Goal: Communication & Community: Answer question/provide support

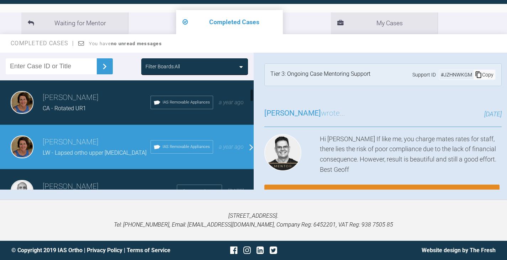
scroll to position [320, 0]
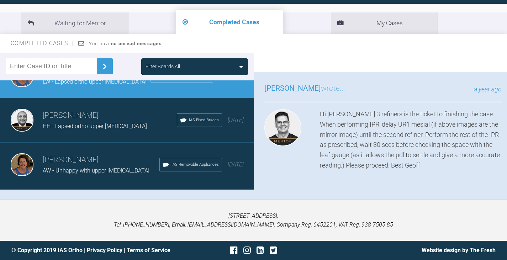
click at [218, 60] on div "Filter Boards: All" at bounding box center [194, 66] width 107 height 16
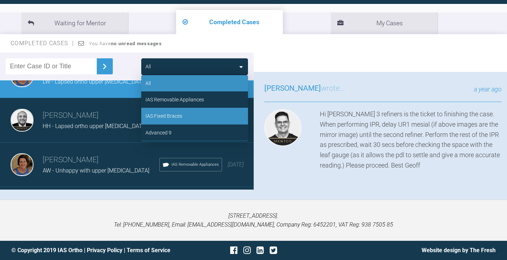
click at [166, 114] on div "IAS Fixed Braces" at bounding box center [163, 116] width 37 height 8
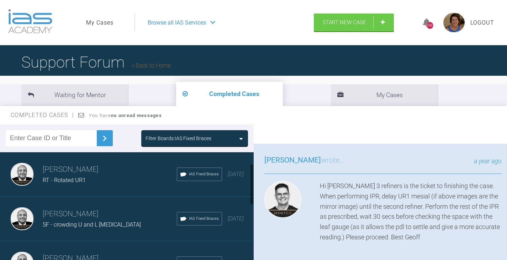
scroll to position [0, 0]
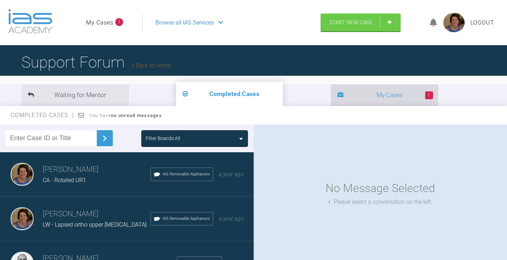
click at [331, 97] on li "1 My Cases" at bounding box center [384, 95] width 107 height 22
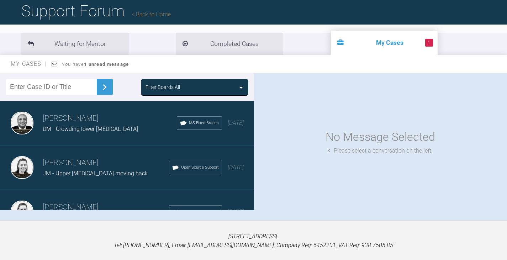
scroll to position [72, 0]
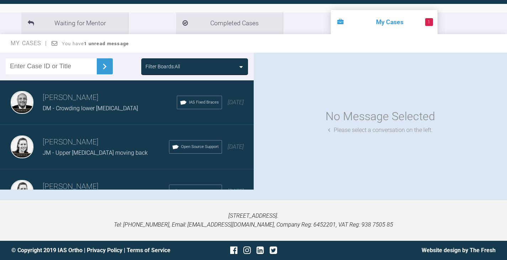
click at [236, 64] on div "Filter Boards: All" at bounding box center [194, 67] width 98 height 8
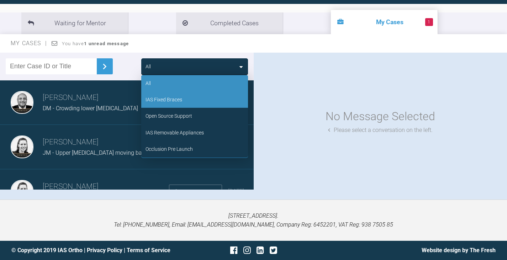
click at [172, 98] on div "IAS Fixed Braces" at bounding box center [163, 100] width 37 height 8
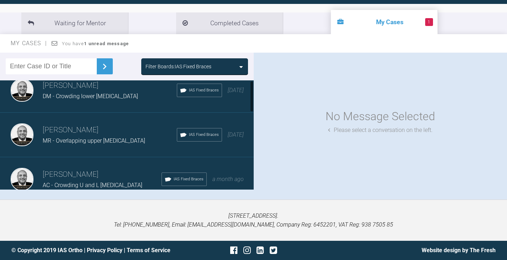
scroll to position [0, 0]
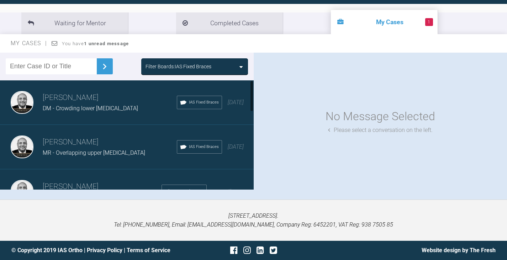
click at [114, 105] on span "DM - Crowding lower incisors" at bounding box center [90, 108] width 95 height 7
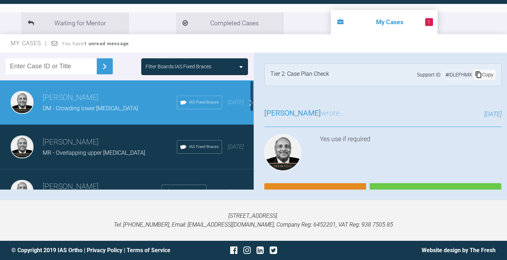
click at [239, 64] on div "Filter Boards: IAS Fixed Braces" at bounding box center [194, 67] width 98 height 8
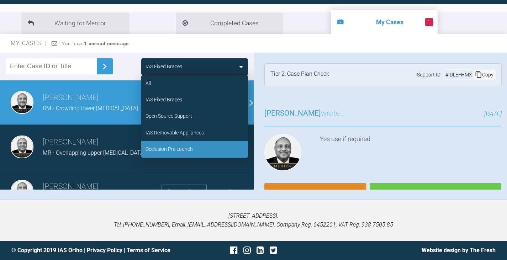
click at [187, 145] on div "Occlusion Pre Launch" at bounding box center [168, 149] width 47 height 8
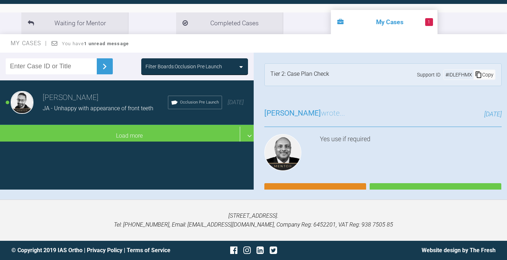
click at [95, 96] on h3 "Mahmoud Ibrahim" at bounding box center [105, 98] width 125 height 12
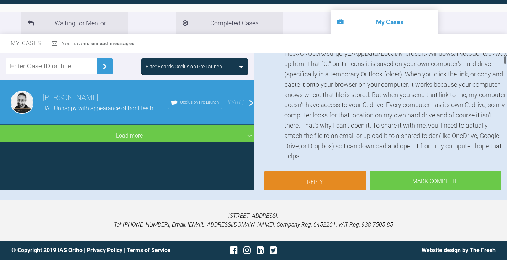
scroll to position [107, 0]
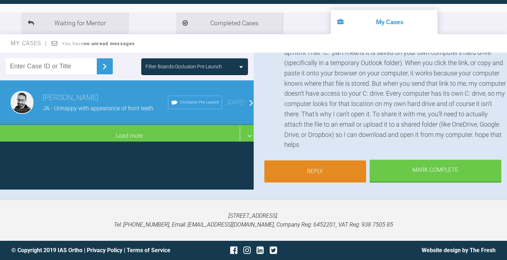
click at [328, 169] on link "Reply" at bounding box center [315, 171] width 102 height 22
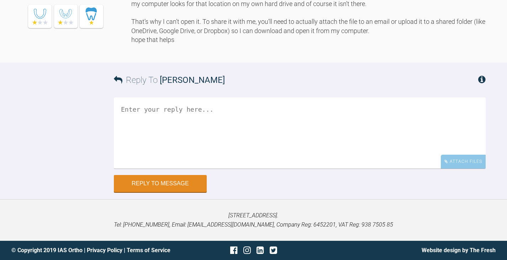
scroll to position [6850, 0]
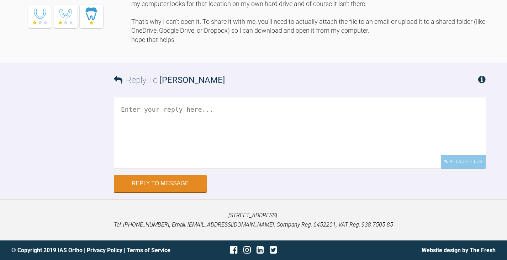
click at [146, 109] on textarea at bounding box center [300, 132] width 372 height 71
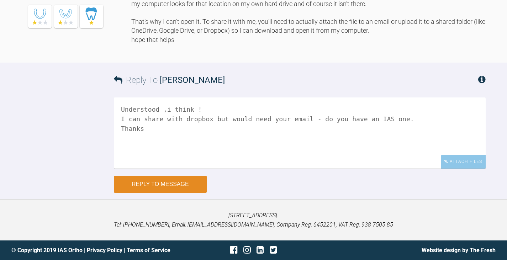
type textarea "Understood ,i think ! I can share with dropbox but would need your email - do y…"
click at [177, 181] on button "Reply to Message" at bounding box center [160, 184] width 93 height 17
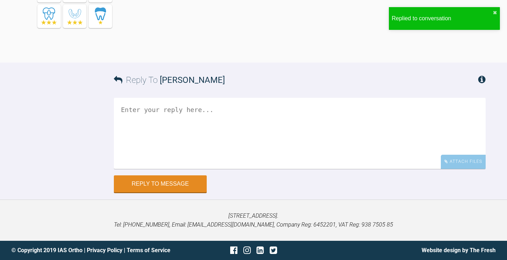
scroll to position [6881, 0]
